Goal: Communication & Community: Answer question/provide support

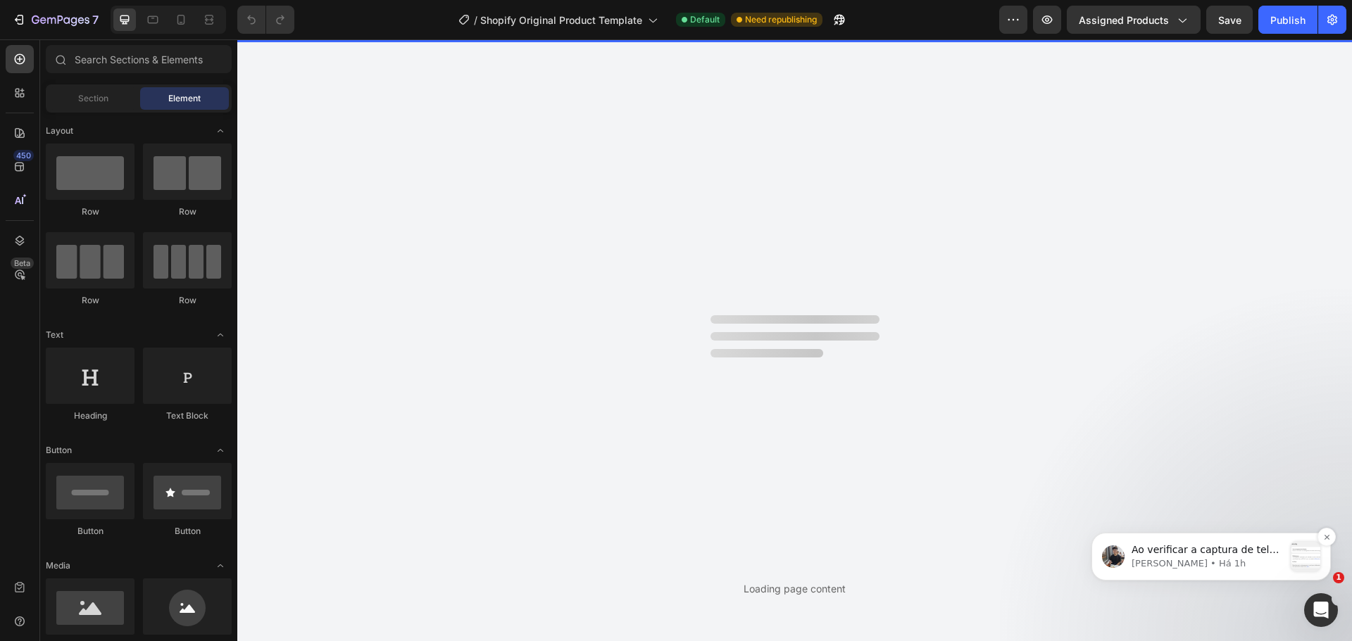
click at [1154, 551] on p "Ao verificar a captura de tela e o registro de tela, vejo que há uma mensagem d…" at bounding box center [1207, 550] width 152 height 14
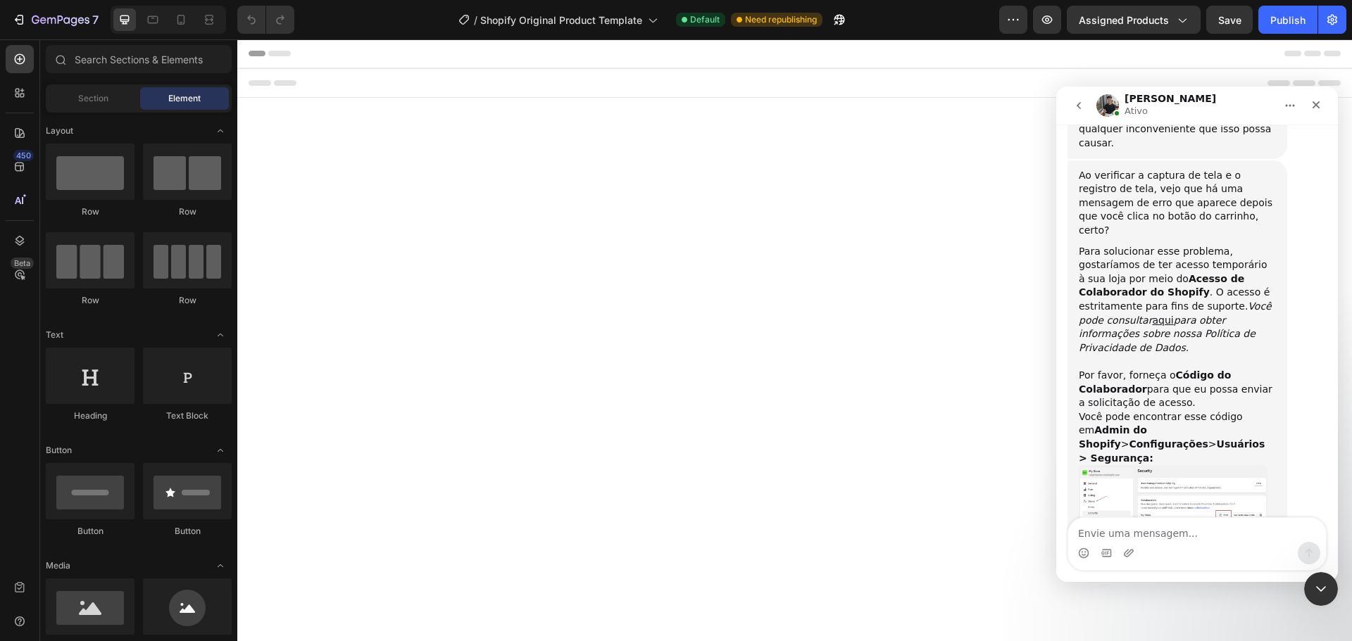
click at [1148, 465] on img "Tony diz…" at bounding box center [1173, 502] width 189 height 75
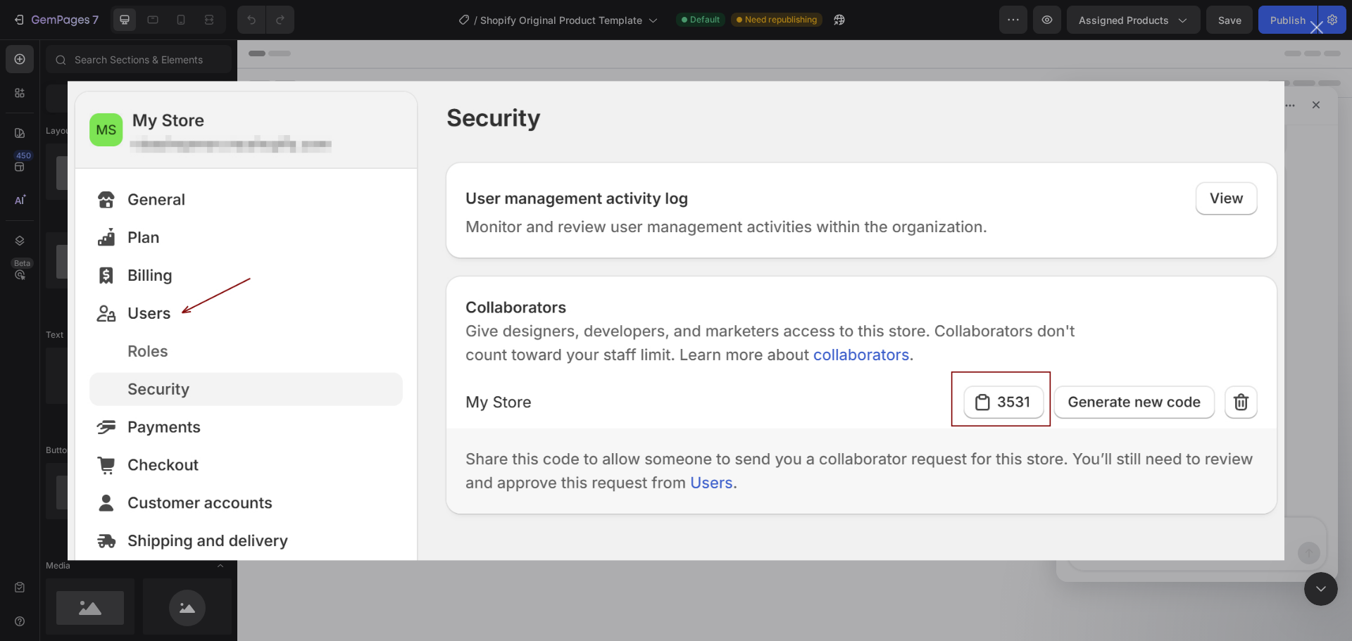
click at [1310, 29] on div "Messenger da Intercom" at bounding box center [676, 320] width 1352 height 641
click at [1314, 32] on div "Fechar" at bounding box center [1316, 27] width 13 height 13
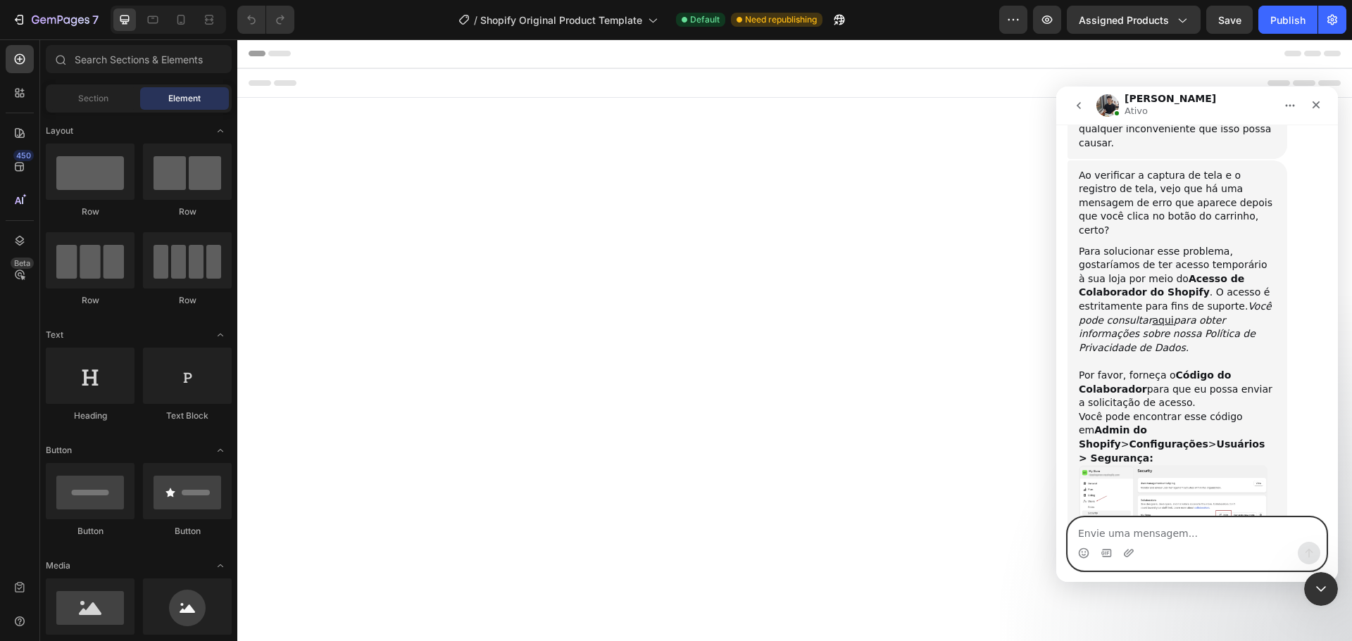
click at [1145, 527] on textarea "Envie uma mensagem..." at bounding box center [1197, 530] width 258 height 24
paste textarea "6470"
type textarea "6470"
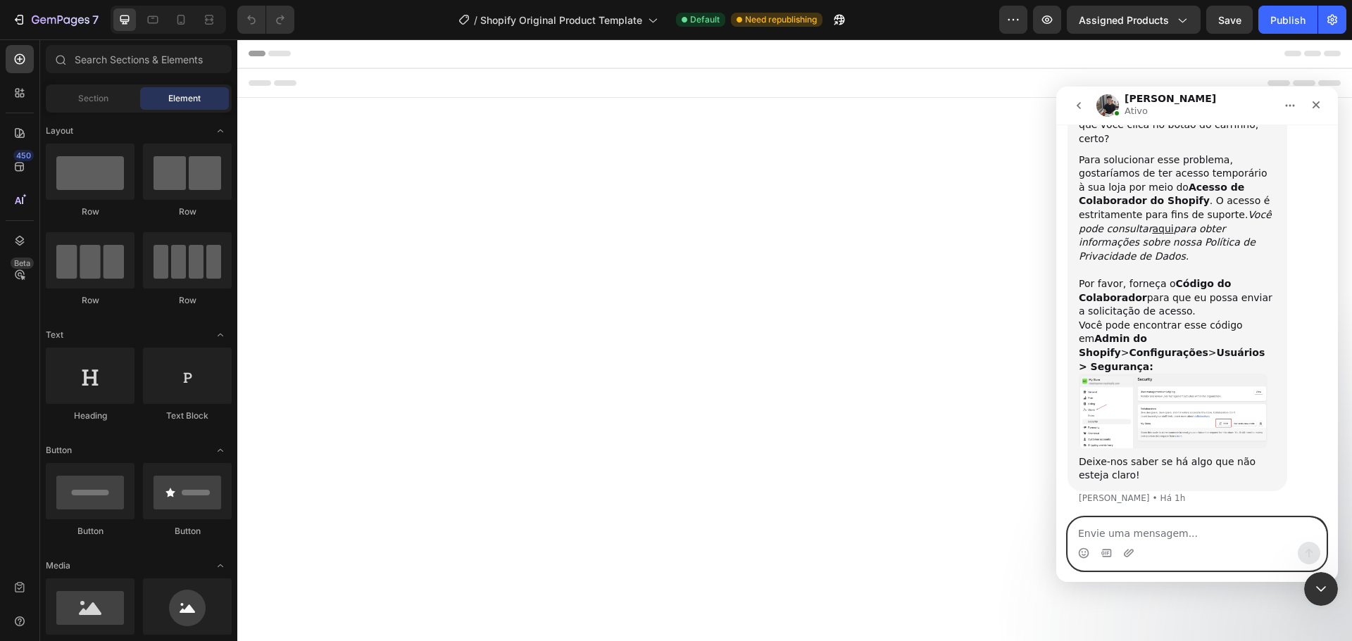
scroll to position [874, 0]
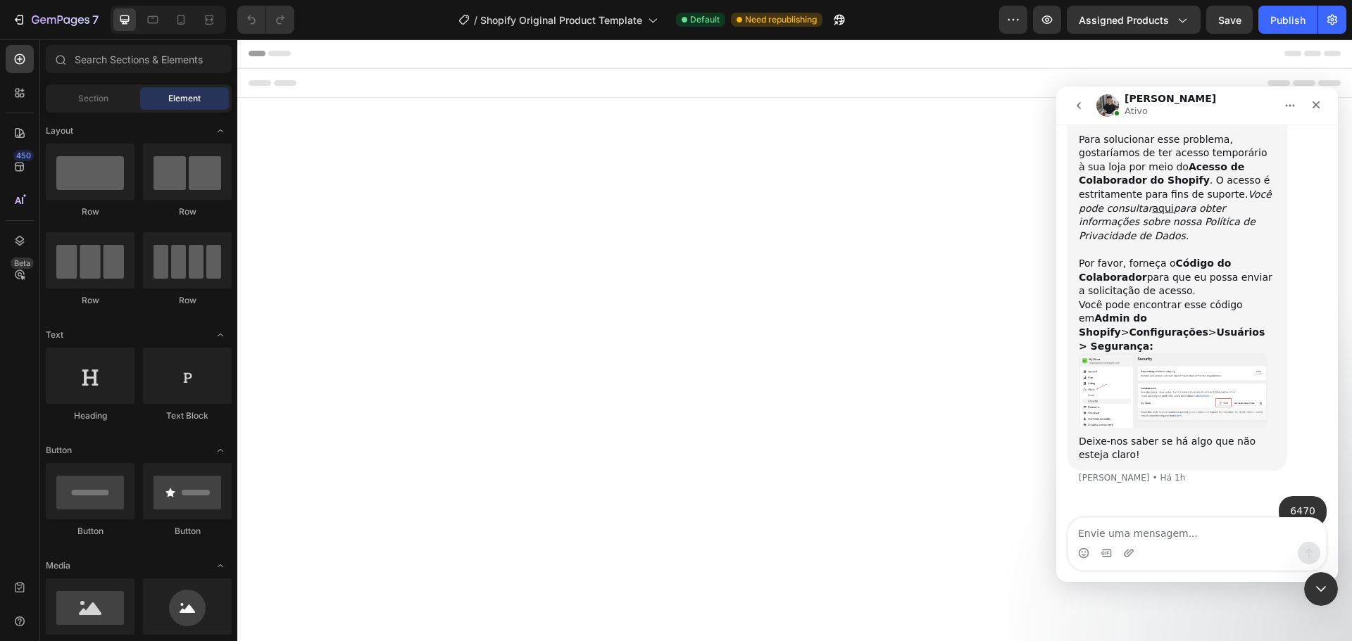
drag, startPoint x: 1258, startPoint y: 473, endPoint x: 1076, endPoint y: 458, distance: 183.0
click at [1076, 539] on div "Vielen Dank. Ich habe die Anfrage gesendet, bitte genehmigen Sie sie auf Ihrer …" at bounding box center [1177, 568] width 220 height 58
click at [1126, 537] on textarea "Envie uma mensagem..." at bounding box center [1197, 530] width 258 height 24
type textarea "ok"
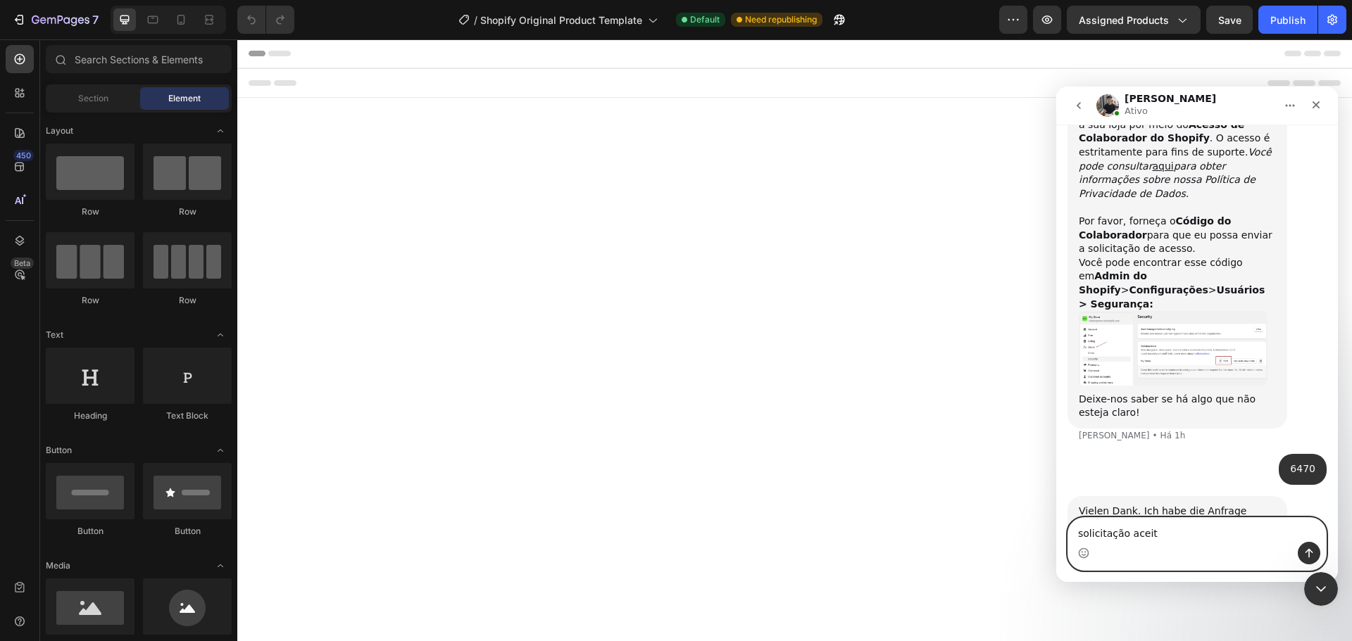
type textarea "solicitação aceita"
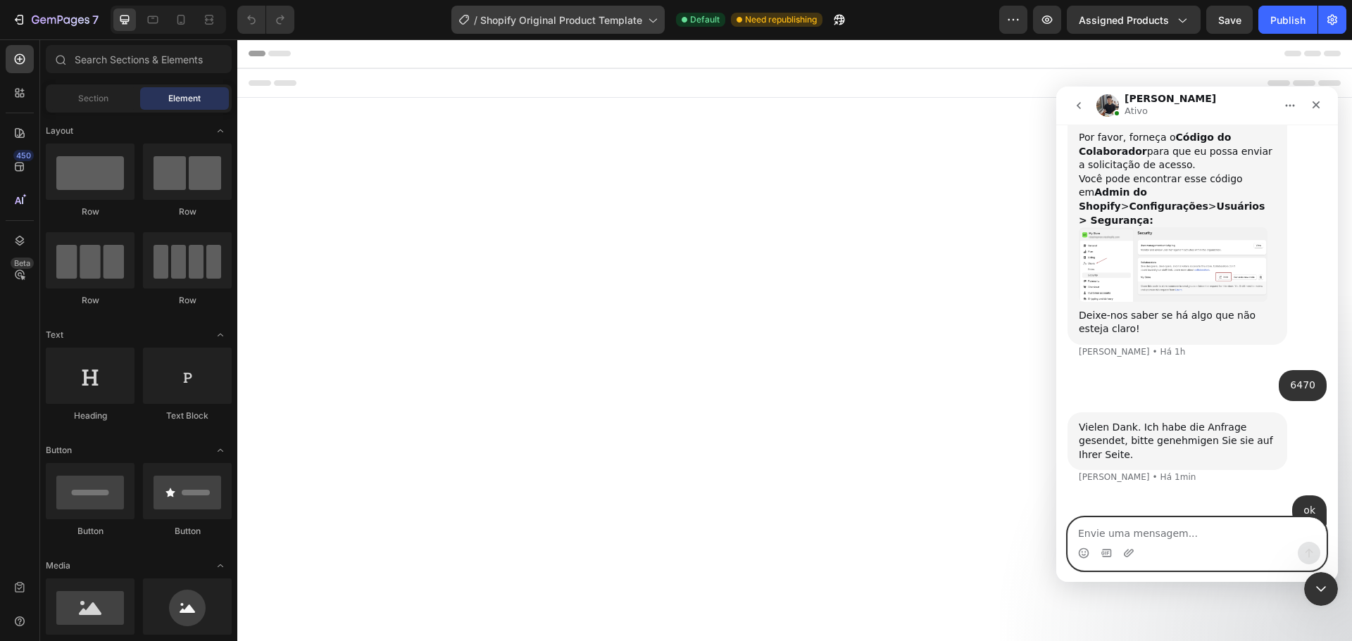
scroll to position [1046, 0]
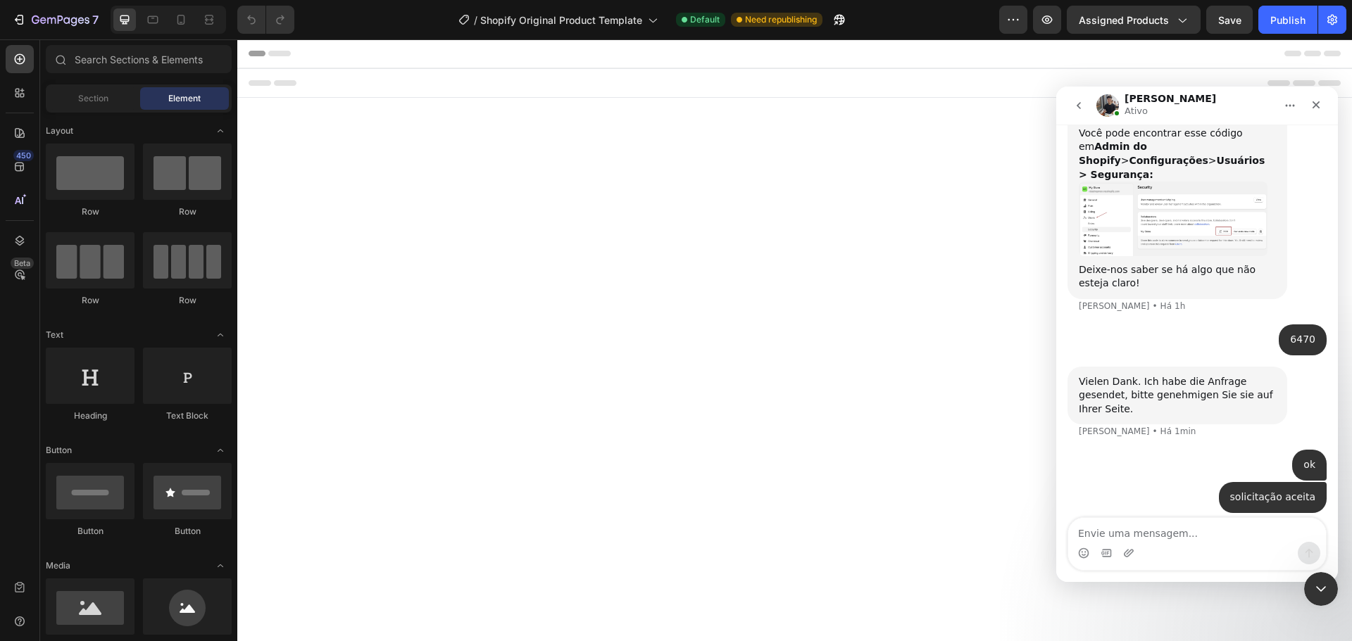
drag, startPoint x: 1102, startPoint y: 473, endPoint x: 1076, endPoint y: 432, distance: 48.7
click at [1076, 524] on div "Bitte erlauben Sie mir ein paar Minuten, um das Problem zu untersuchen, und ich…" at bounding box center [1177, 567] width 220 height 86
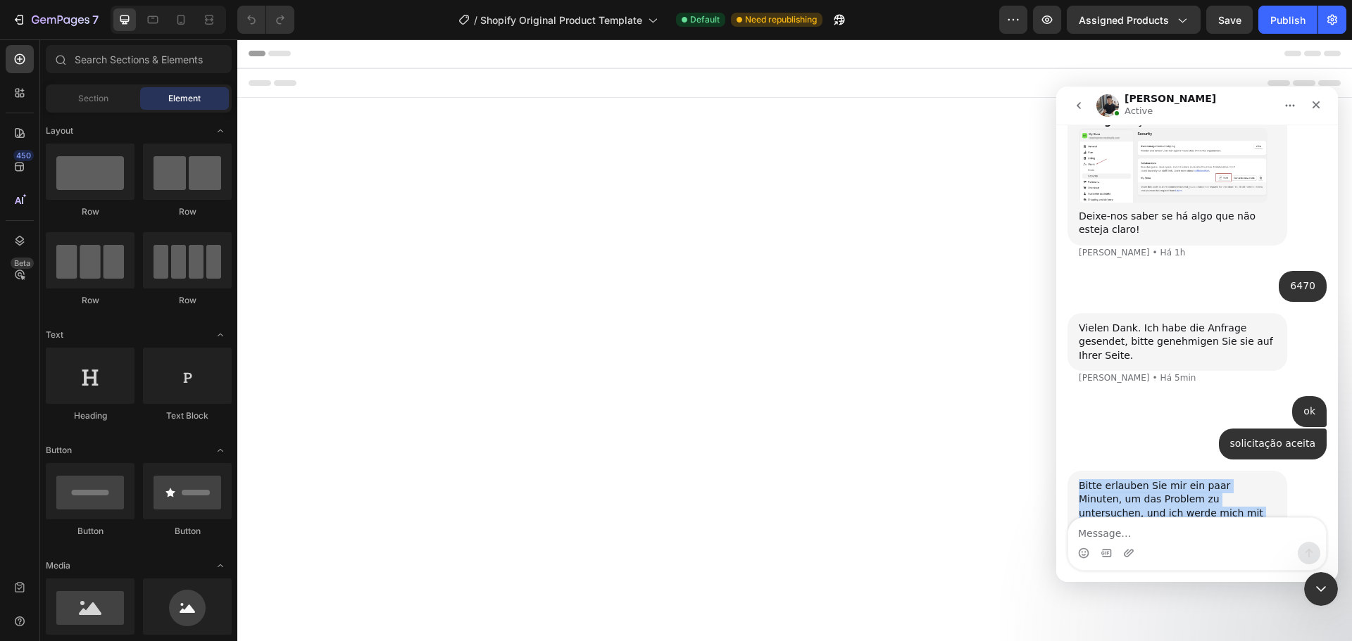
scroll to position [1156, 0]
click at [1149, 470] on div "Bitte erlauben Sie mir ein paar Minuten, um das Problem zu untersuchen, und ich…" at bounding box center [1196, 528] width 259 height 117
click at [1152, 479] on div "Bitte erlauben Sie mir ein paar Minuten, um das Problem zu untersuchen, und ich…" at bounding box center [1177, 513] width 197 height 69
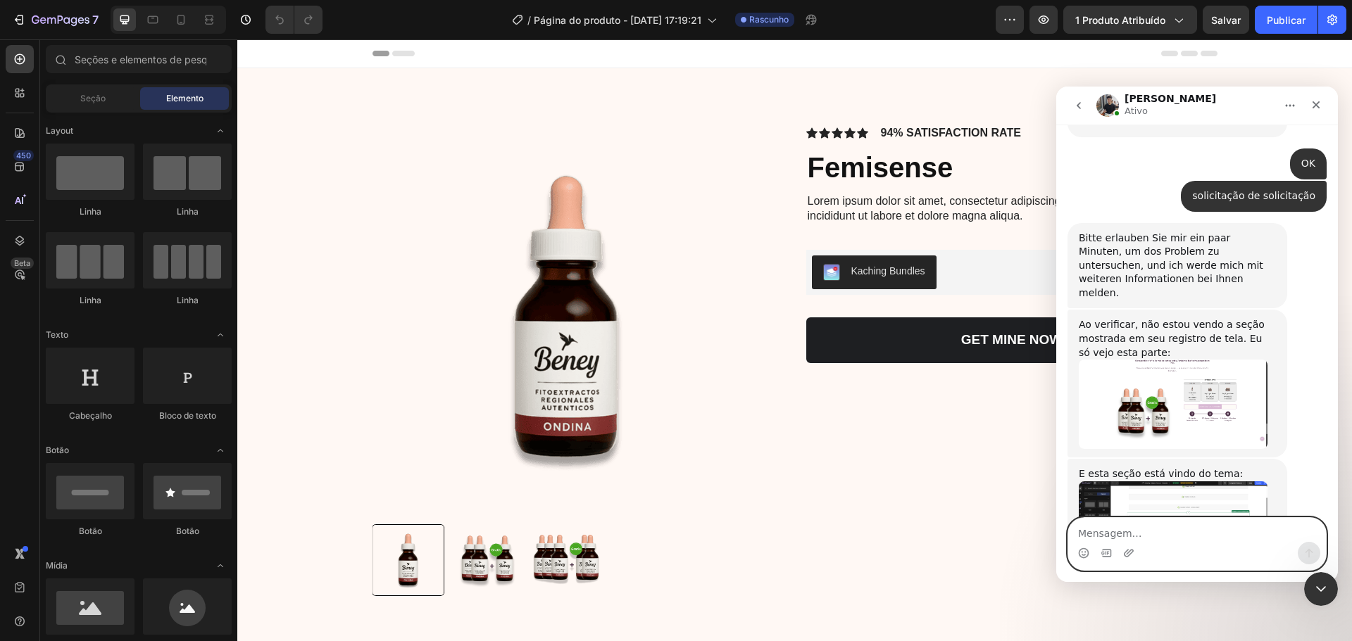
scroll to position [1336, 0]
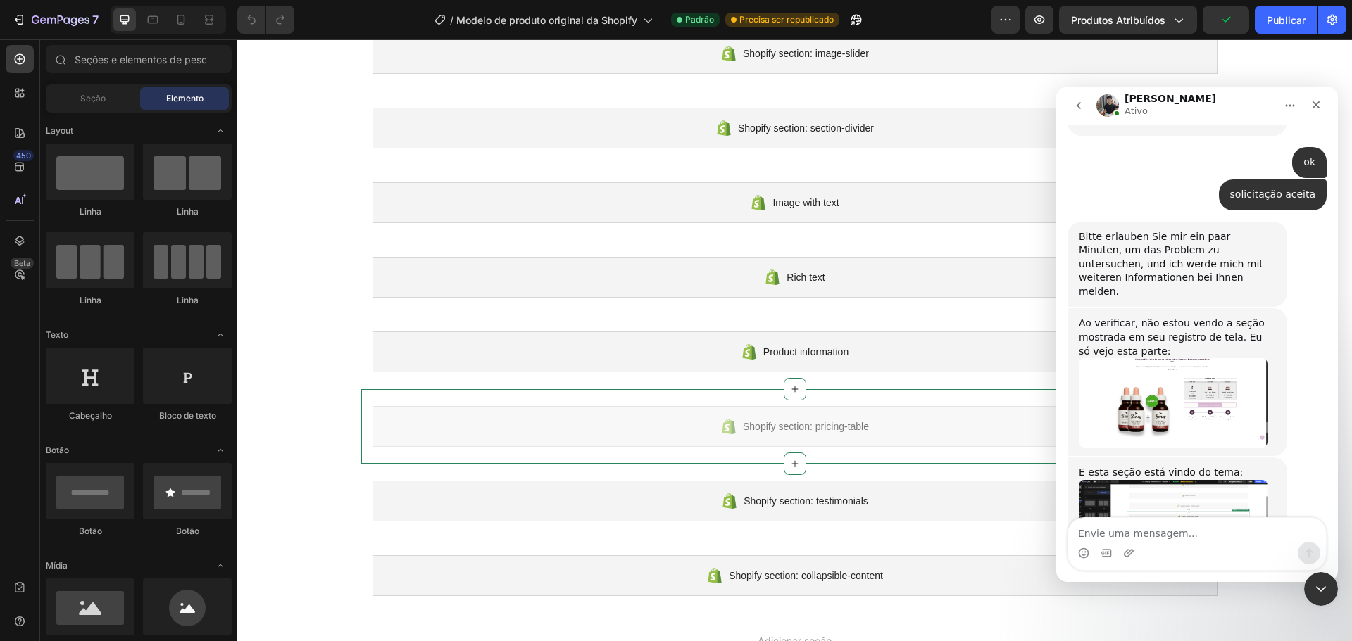
scroll to position [1336, 0]
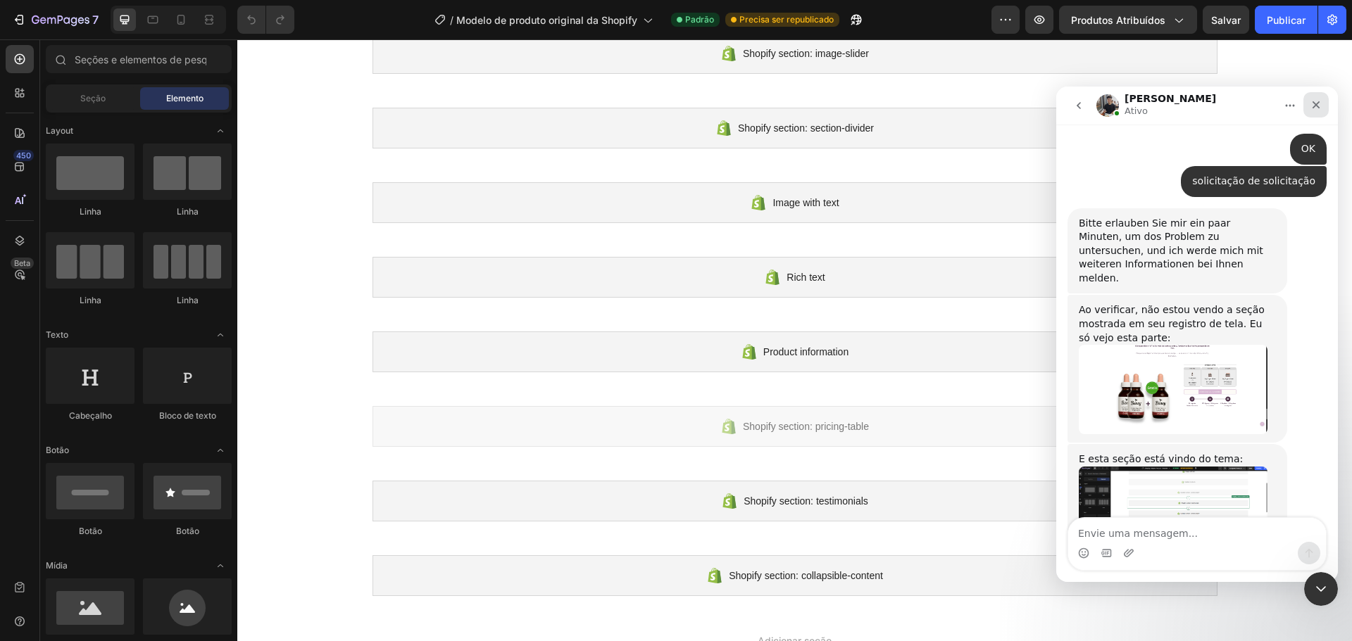
click at [1307, 102] on div "Fechar" at bounding box center [1315, 104] width 25 height 25
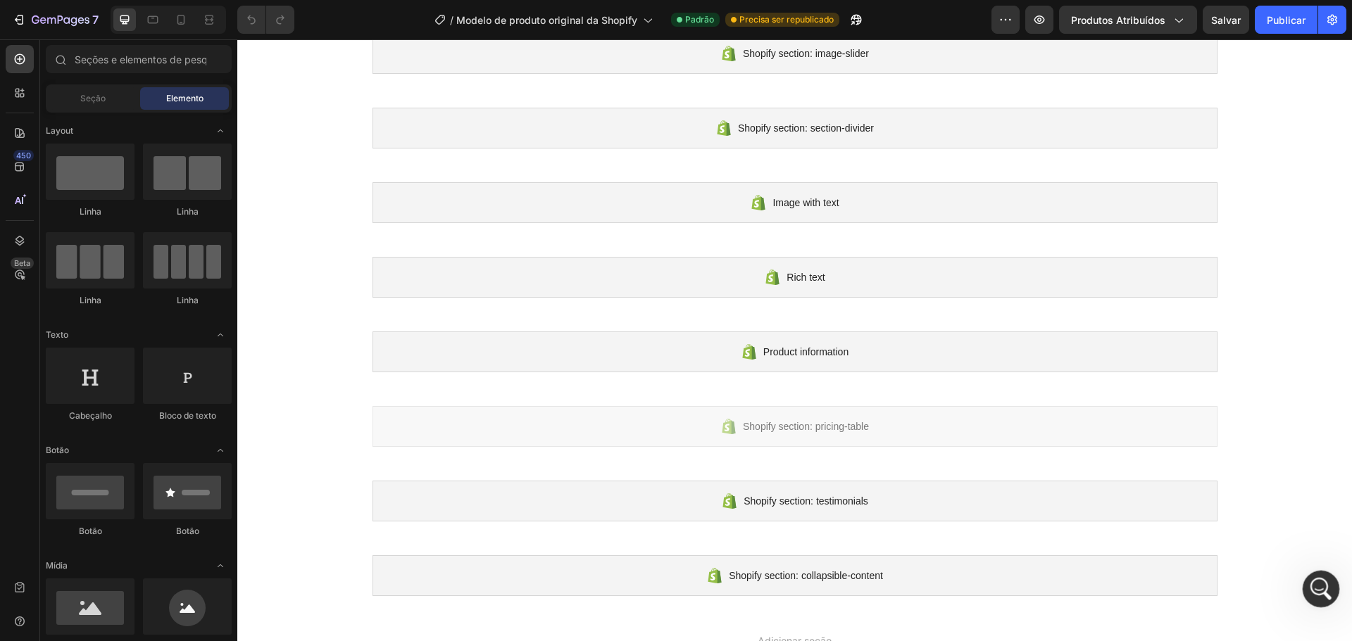
click at [1324, 587] on icon "Abertura do Messenger da Intercom" at bounding box center [1318, 587] width 23 height 23
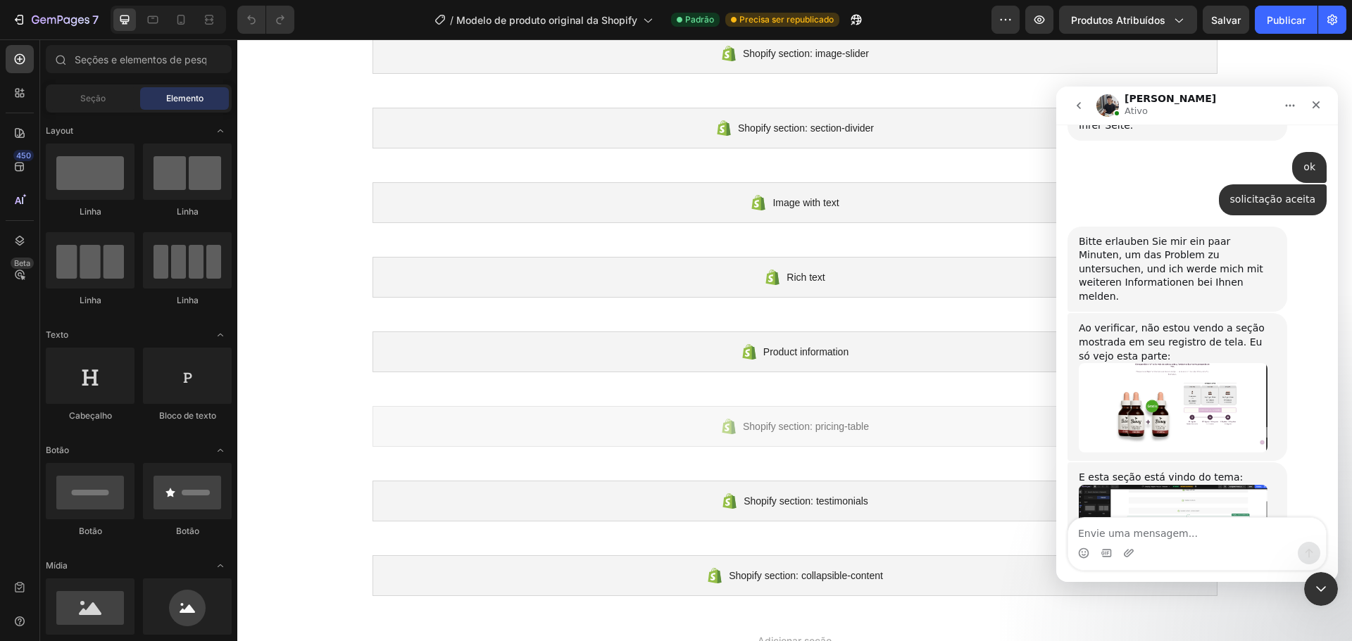
scroll to position [1323, 0]
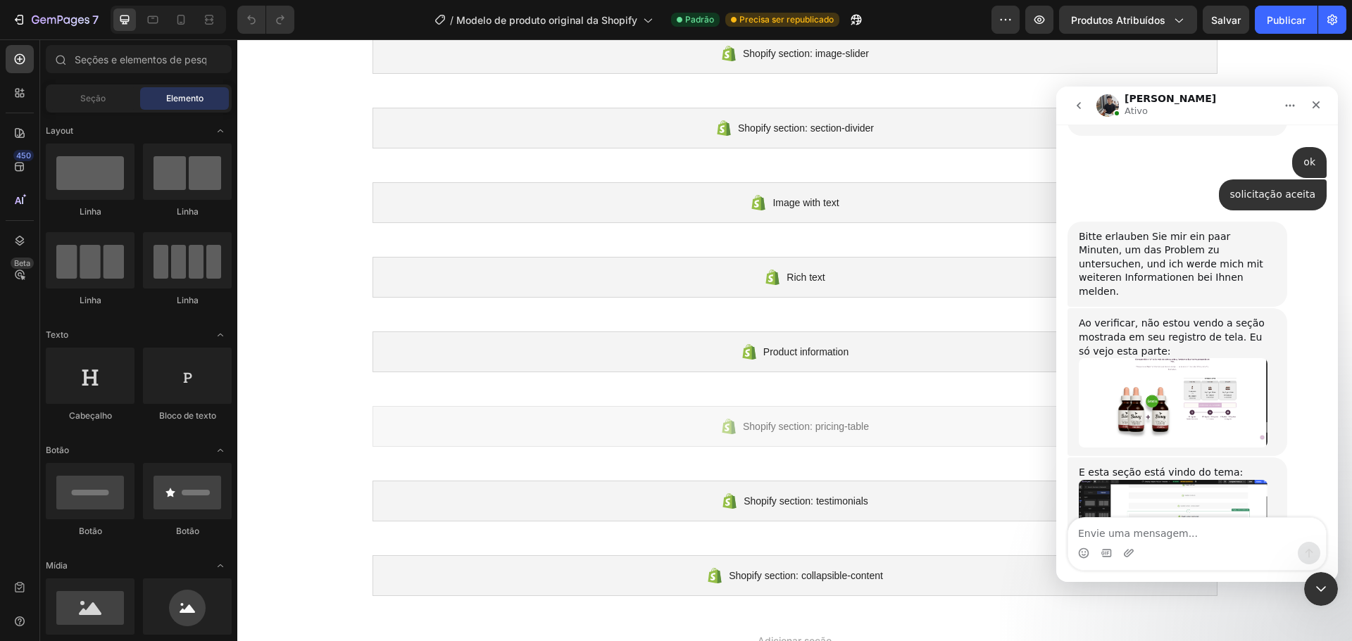
click at [1118, 538] on textarea "Envie uma mensagem..." at bounding box center [1197, 530] width 258 height 24
type textarea "a"
type textarea "Não vou mais precisar da solução, obrigado amigo"
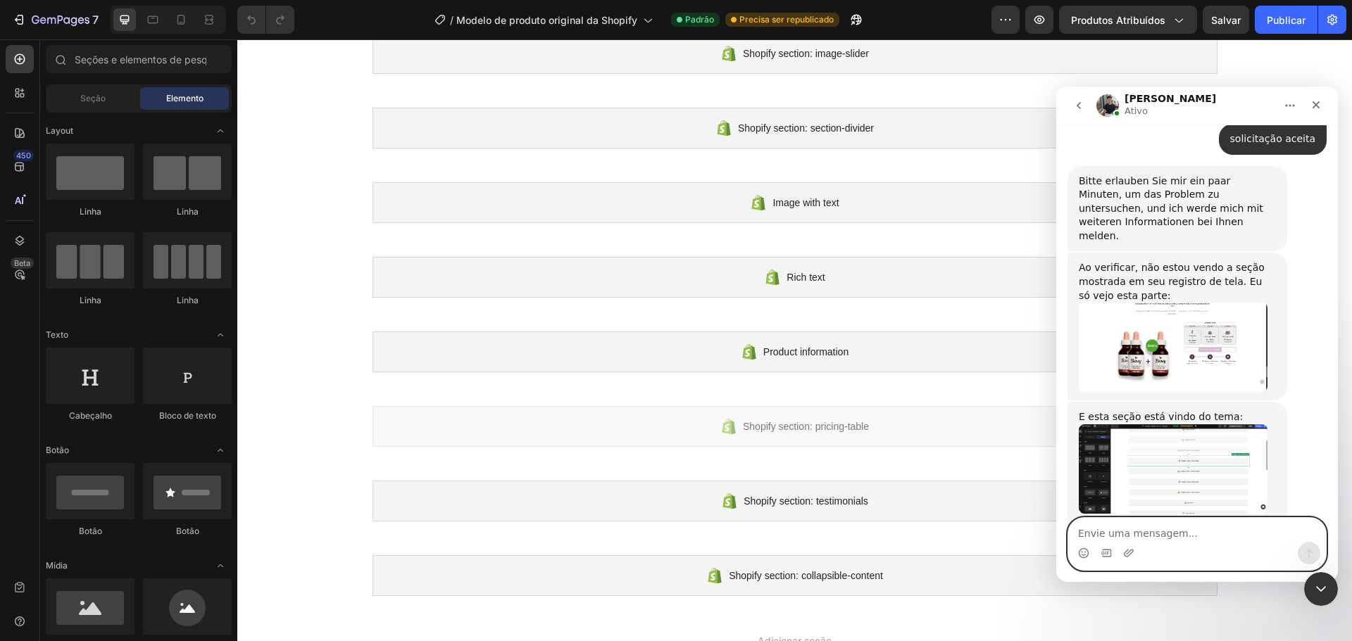
scroll to position [1448, 0]
